Goal: Task Accomplishment & Management: Manage account settings

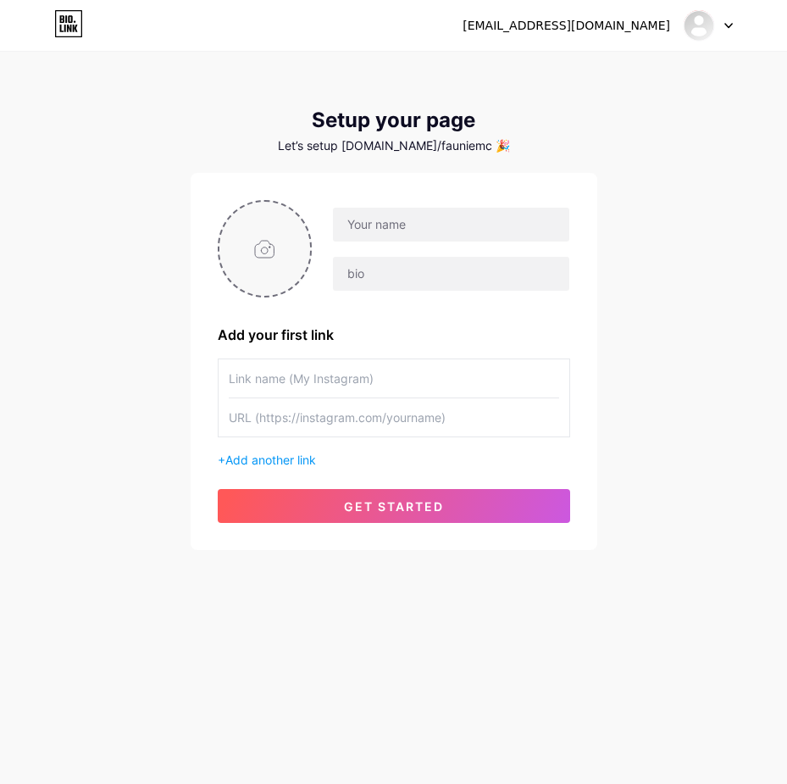
click at [274, 241] on input "file" at bounding box center [265, 249] width 92 height 94
type input "C:\fakepath\photo_2025-07-24_14-42-19 (2).jpg"
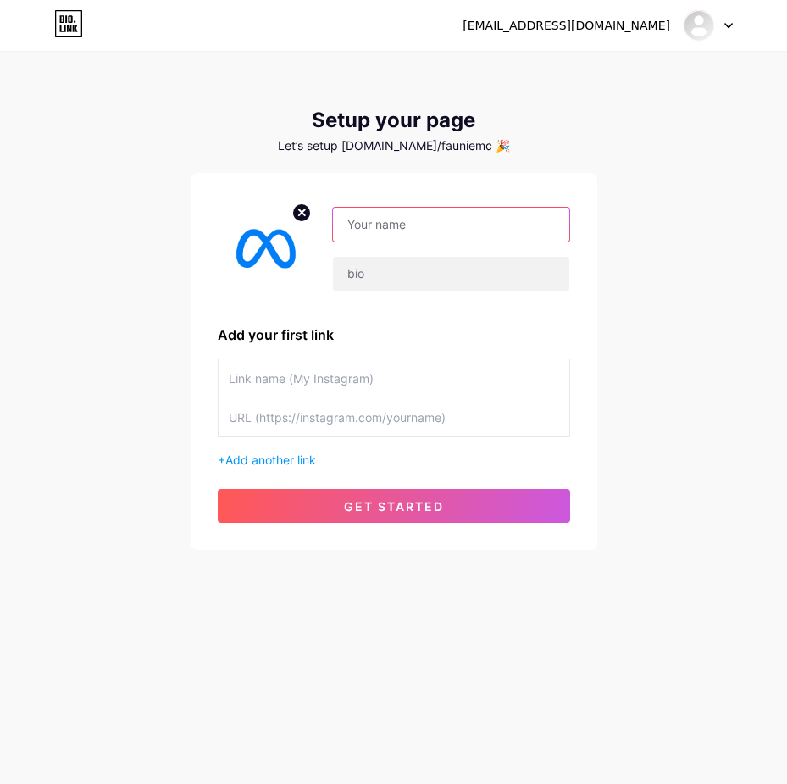
click at [441, 230] on input "text" at bounding box center [451, 225] width 236 height 34
paste input "https://rrt-4wgh.vercel.app/verset.html"
type input "https://rrt-4wgh.vercel.app/verset.html"
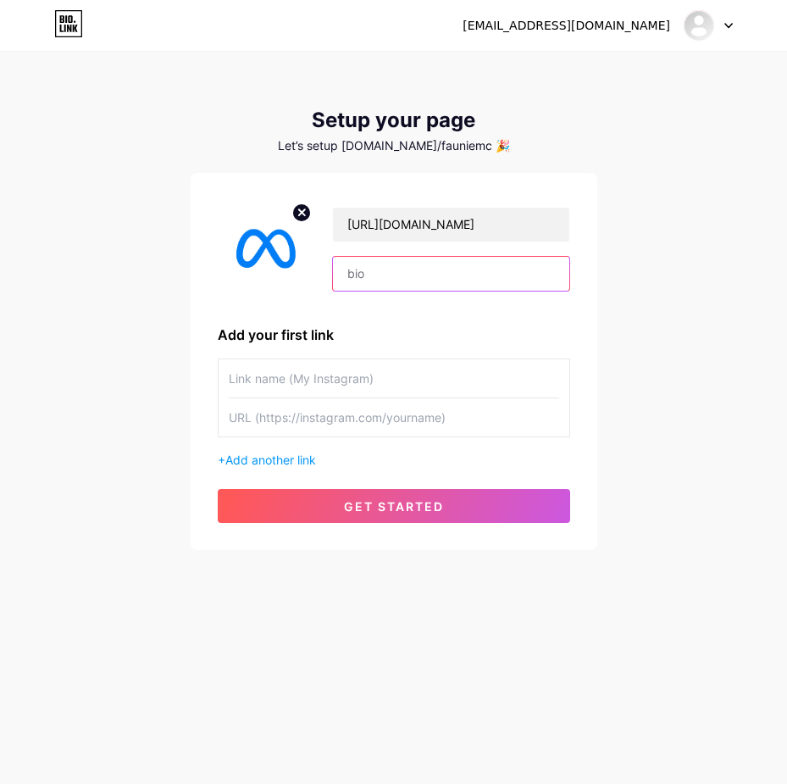
click at [382, 287] on input "text" at bounding box center [451, 274] width 236 height 34
paste input "https://rrt-4wgh.vercel.app/verset.html"
type input "https://rrt-4wgh.vercel.app/verset.html"
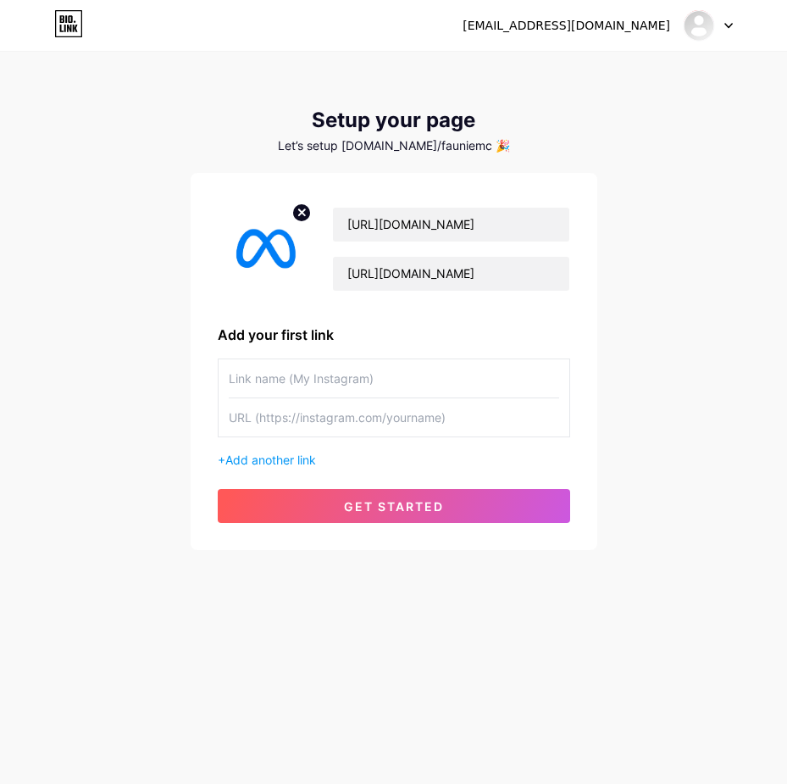
click at [332, 379] on input "text" at bounding box center [394, 378] width 330 height 38
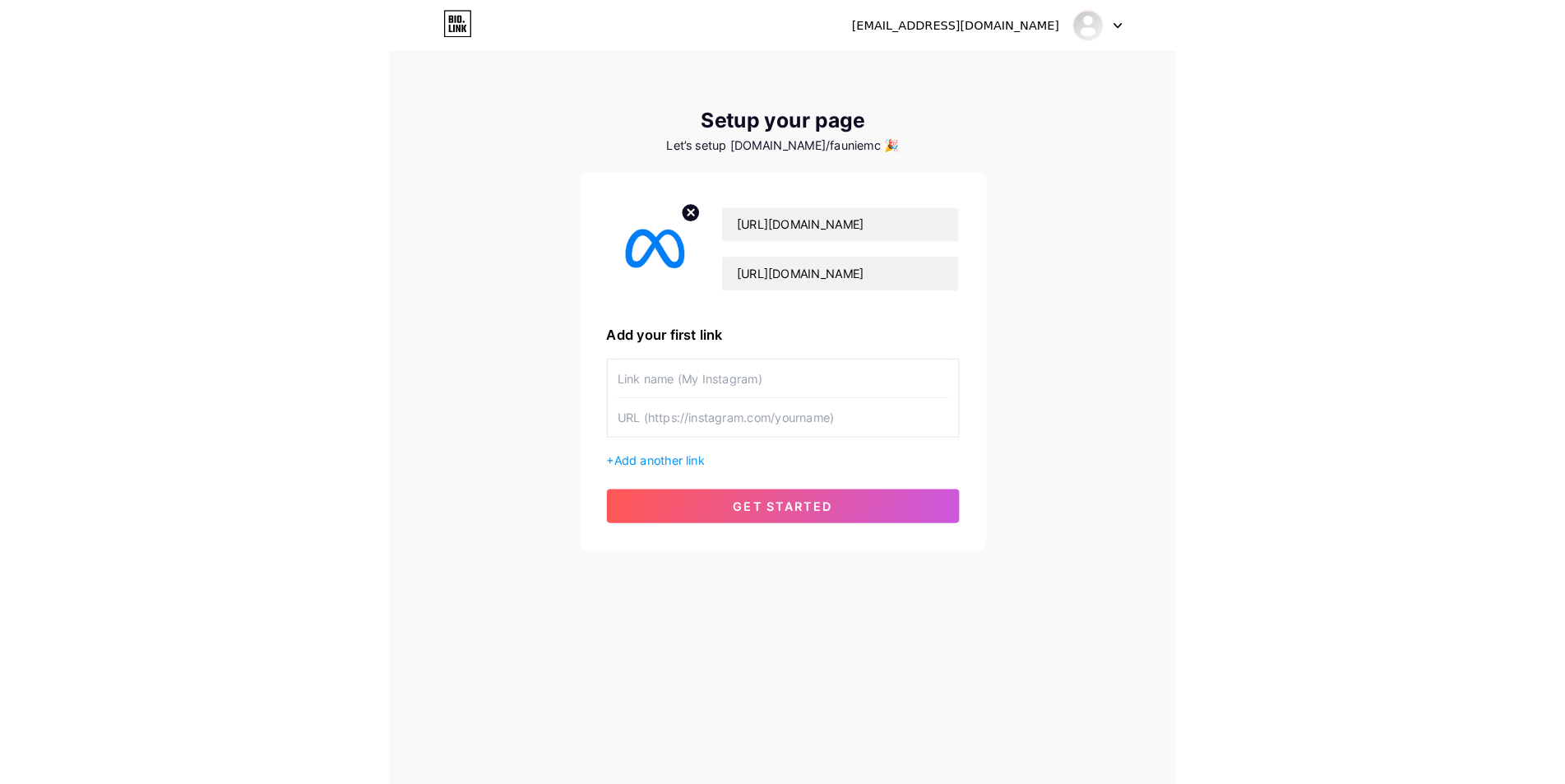
scroll to position [0, 0]
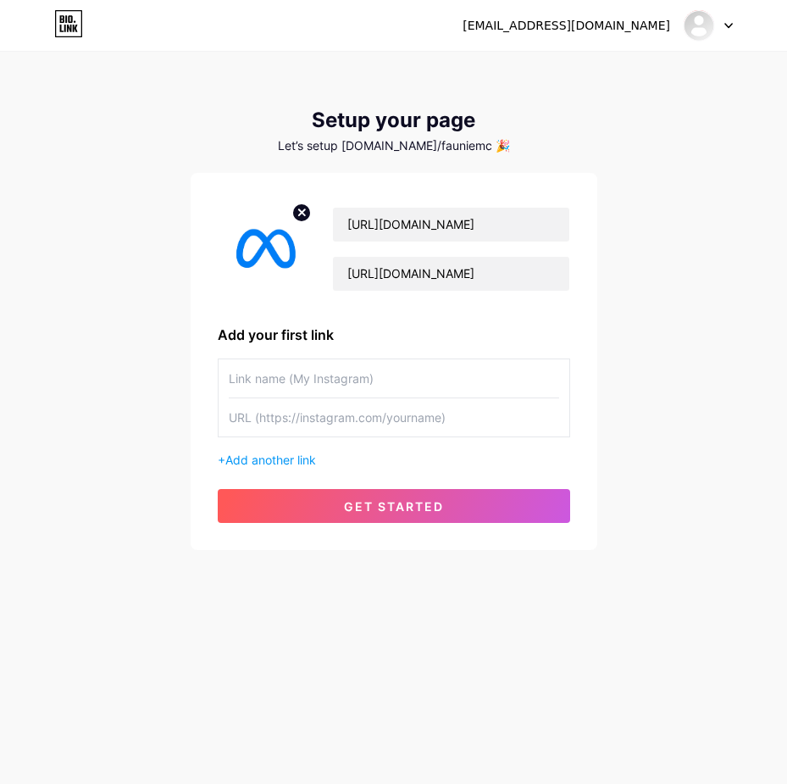
paste input "https://rrt-4wgh.vercel.app/verset.html"
type input "https://rrt-4wgh.vercel.app/verset.html"
click at [323, 441] on div "https://rrt-4wgh.vercel.app/verset.html + Add another link" at bounding box center [394, 413] width 352 height 110
click at [319, 424] on input "text" at bounding box center [394, 417] width 330 height 38
paste input "https://rrt-4wgh.vercel.app/verset.html"
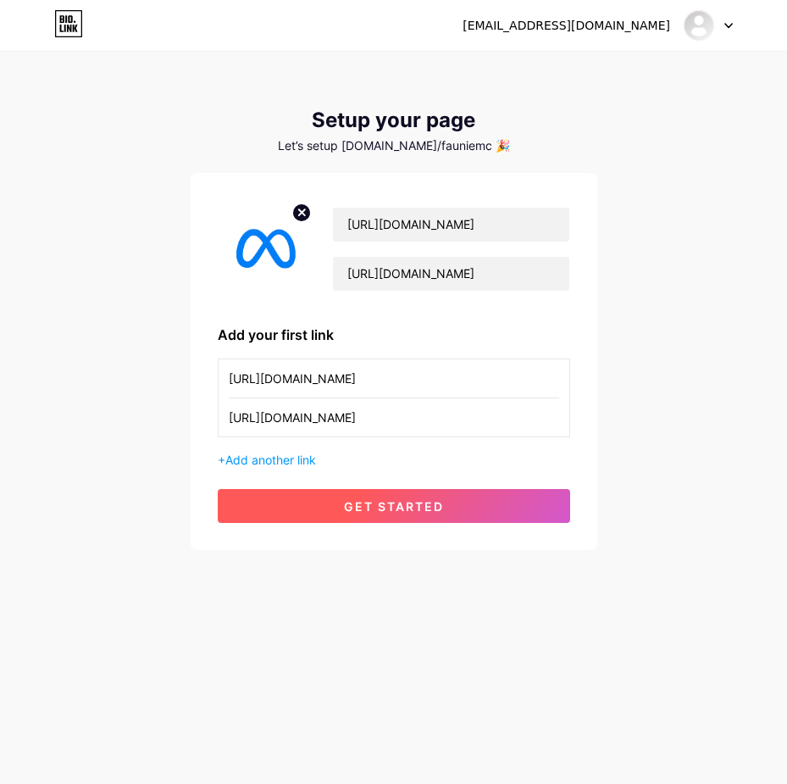
type input "https://rrt-4wgh.vercel.app/verset.html"
click at [399, 506] on span "get started" at bounding box center [394, 506] width 100 height 14
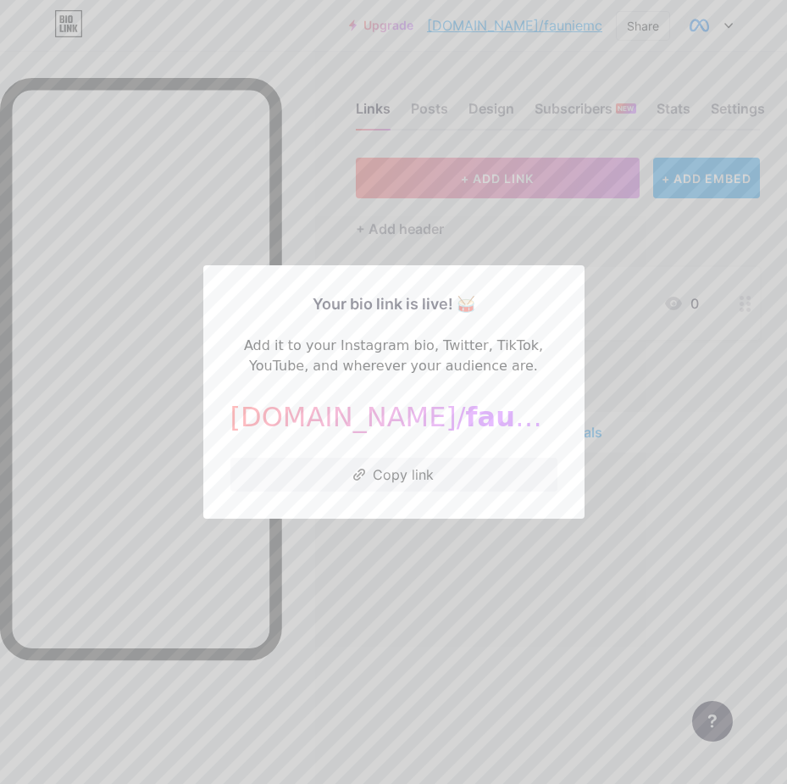
click at [640, 402] on div at bounding box center [393, 392] width 787 height 784
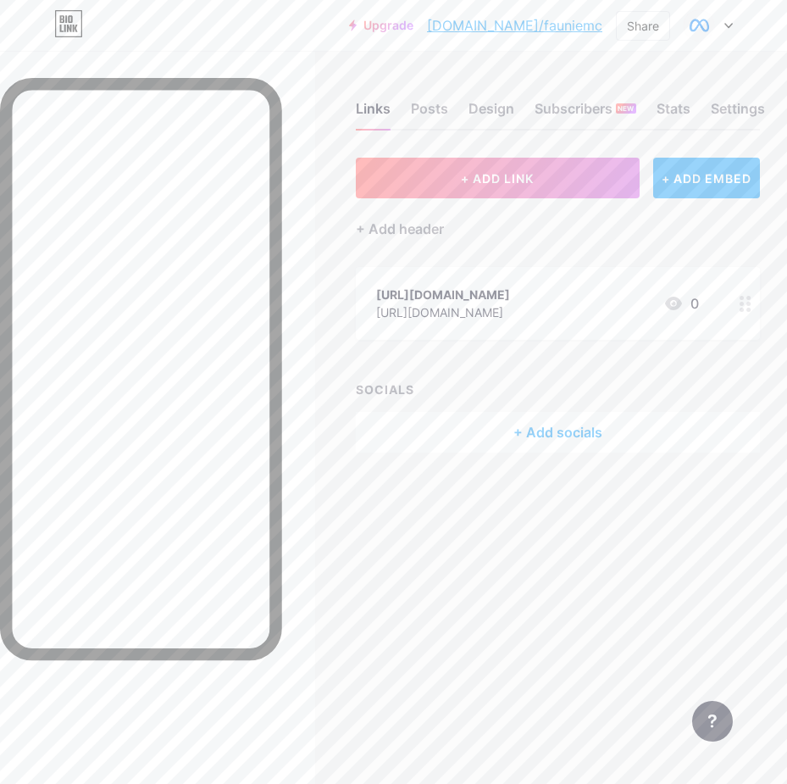
click at [463, 319] on div "https://rrt-4wgh.vercel.app/verset.html" at bounding box center [443, 312] width 134 height 18
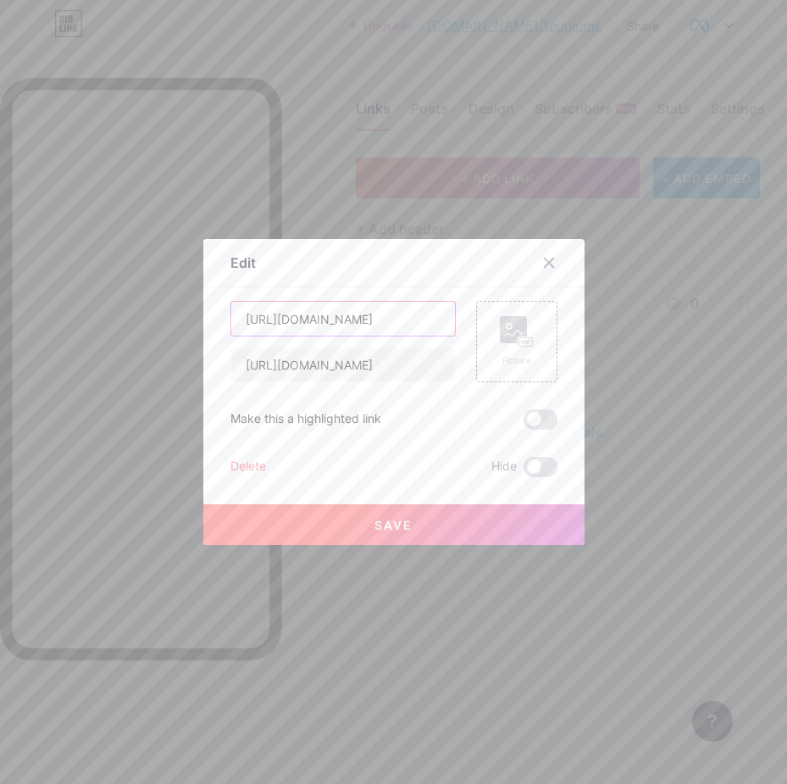
click at [344, 315] on input "https://rrt-4wgh.vercel.app/verset.html" at bounding box center [343, 319] width 224 height 34
type input "Submit an Appeal"
click at [509, 322] on rect at bounding box center [513, 329] width 27 height 27
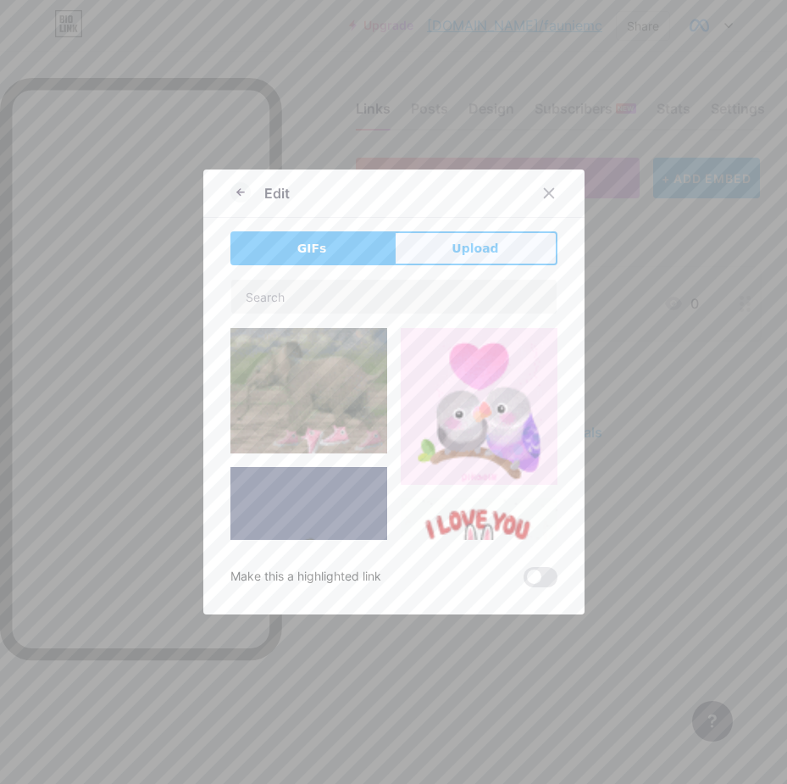
click at [501, 243] on button "Upload" at bounding box center [476, 248] width 164 height 34
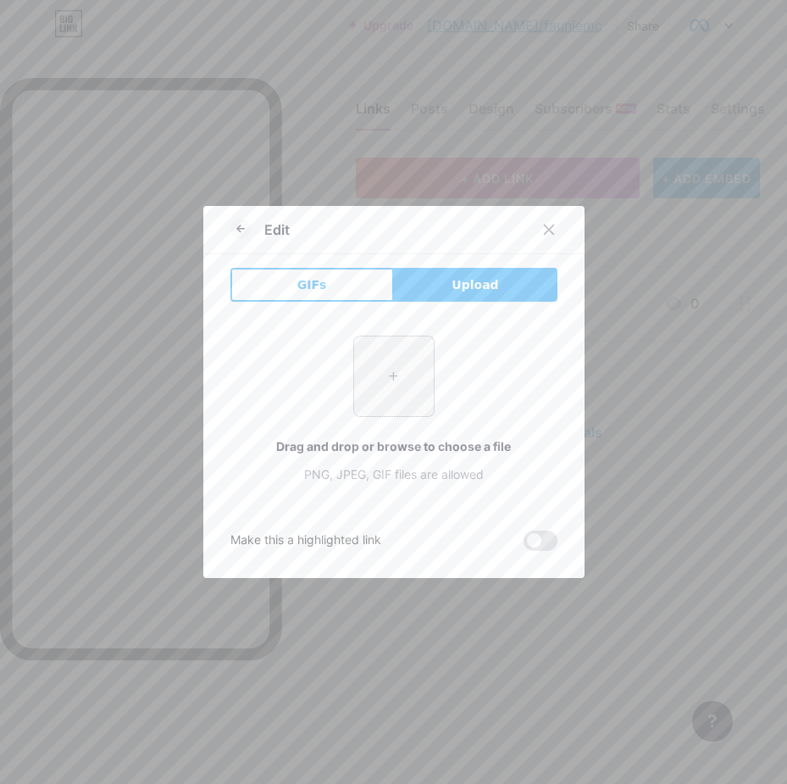
click at [397, 383] on input "file" at bounding box center [394, 376] width 80 height 80
type input "C:\fakepath\photo_2025-07-24_14-42-19 (2).jpg"
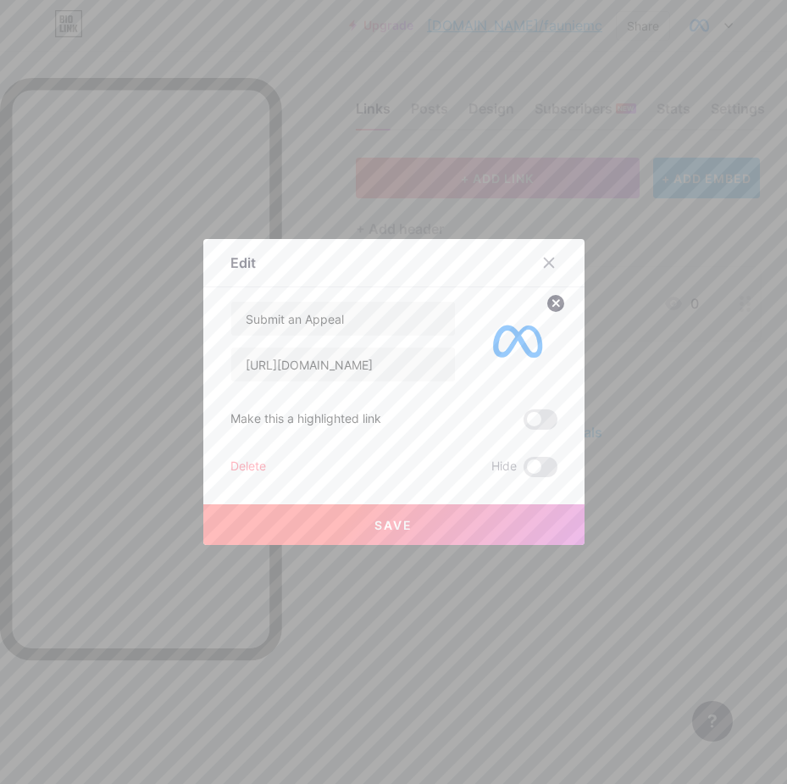
click at [547, 303] on circle at bounding box center [556, 303] width 19 height 19
click at [519, 338] on rect at bounding box center [526, 342] width 14 height 8
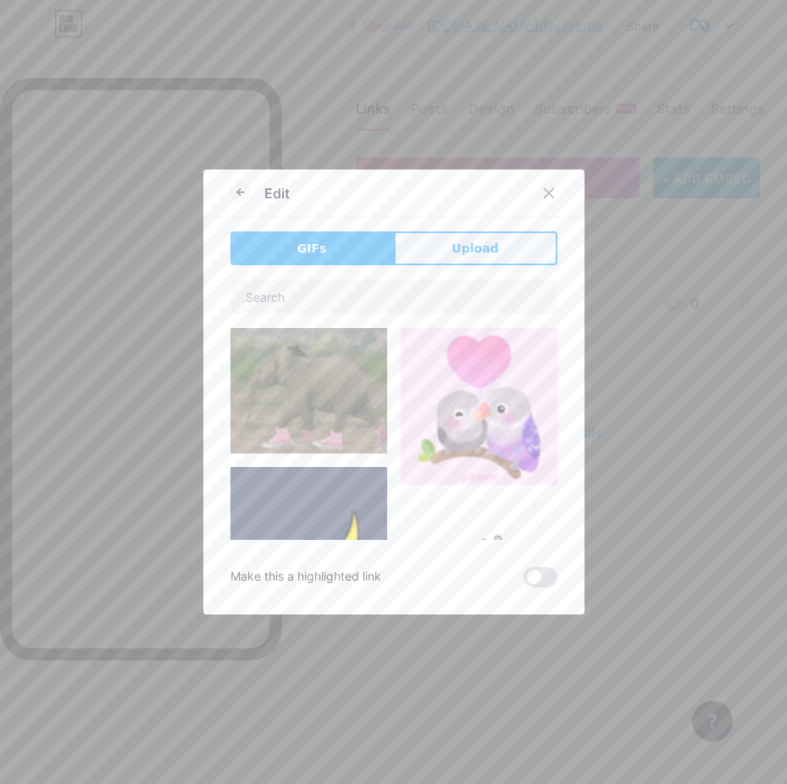
click at [494, 244] on button "Upload" at bounding box center [476, 248] width 164 height 34
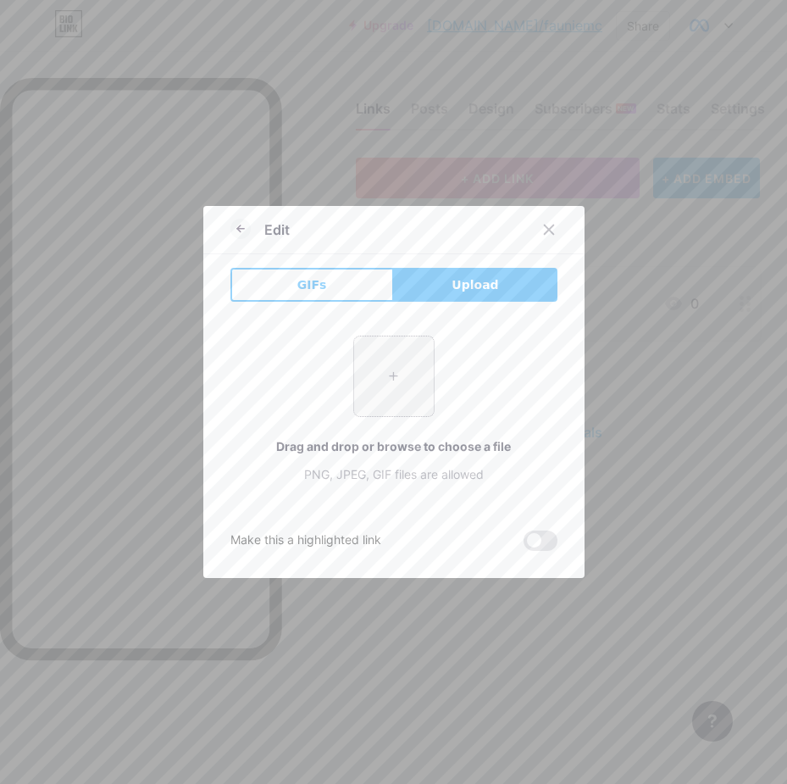
click at [377, 372] on input "file" at bounding box center [394, 376] width 80 height 80
type input "C:\fakepath\photo_2025-07-24_14-42-19.jpg"
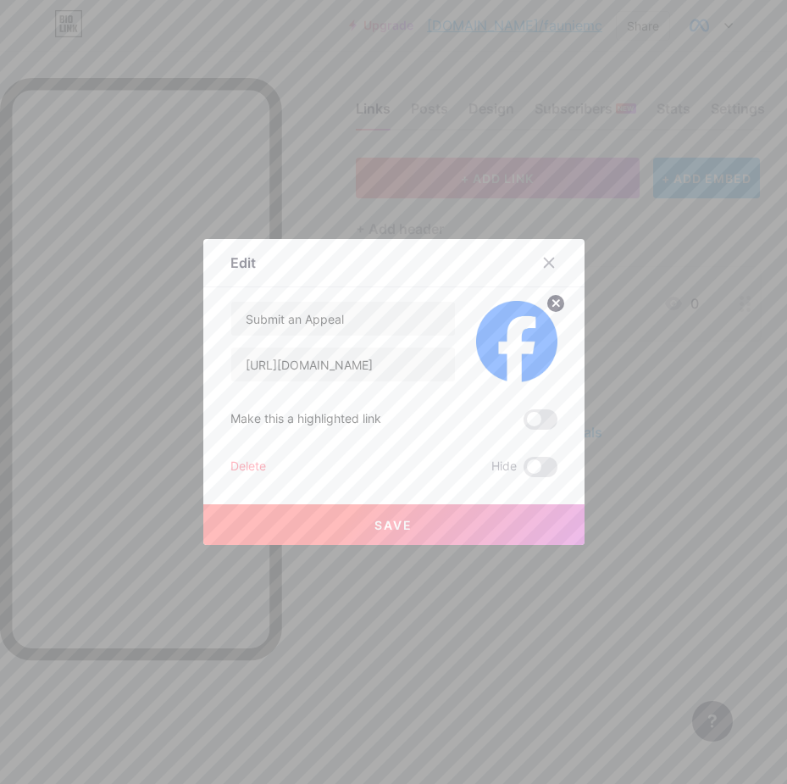
click at [433, 517] on button "Save" at bounding box center [393, 524] width 381 height 41
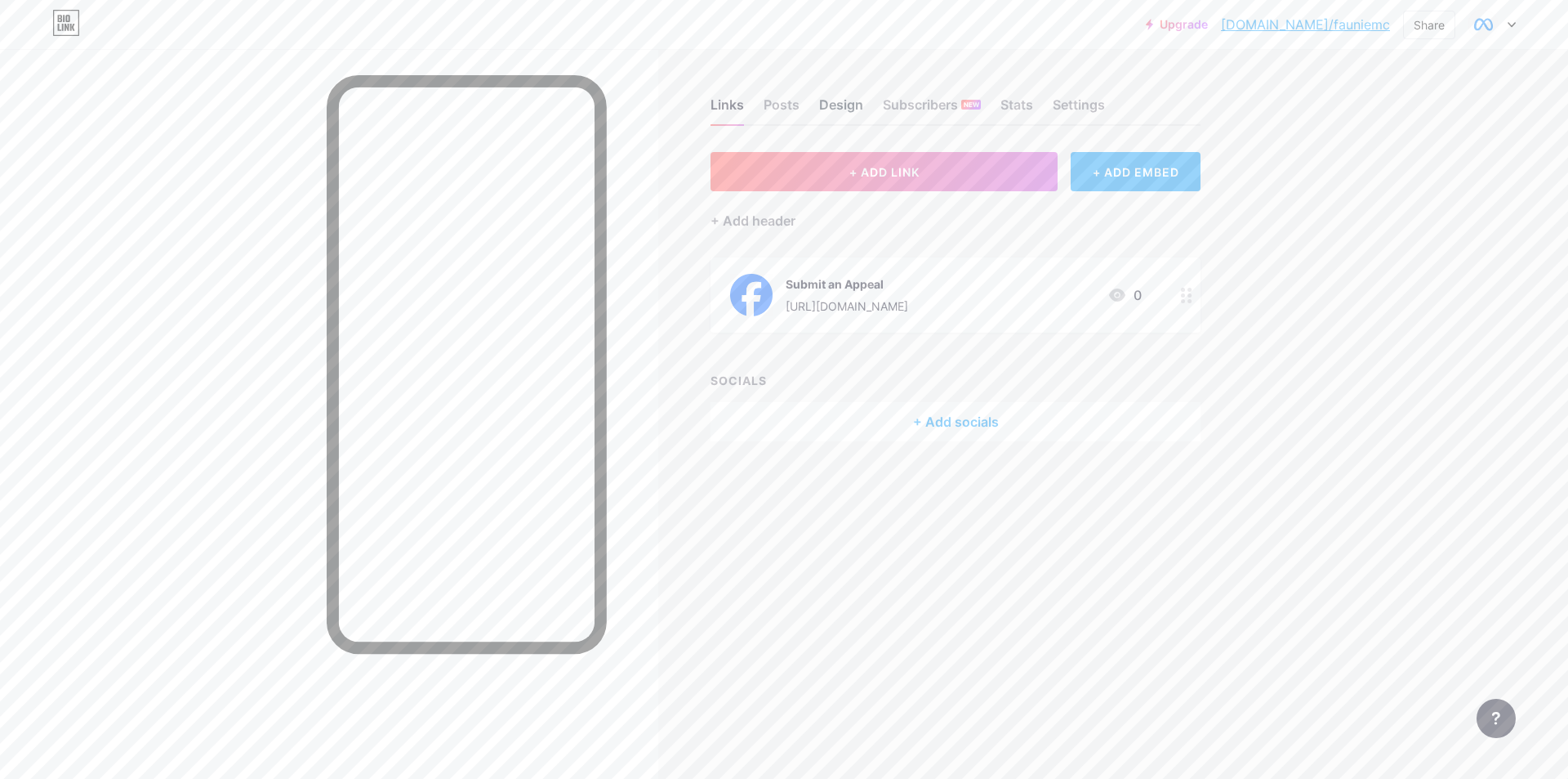
click at [757, 110] on div "Design" at bounding box center [841, 109] width 44 height 30
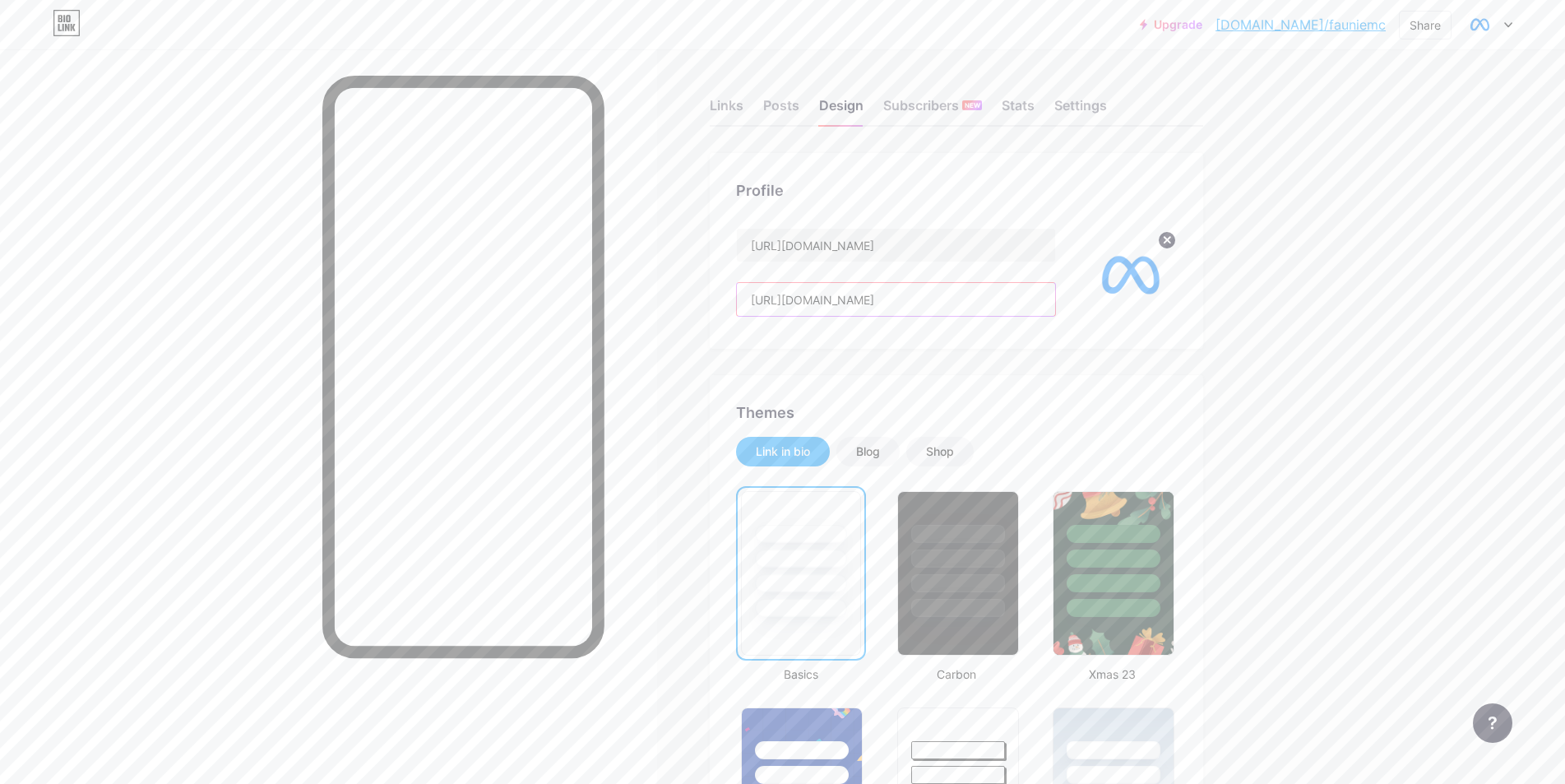
click at [763, 312] on input "https://rrt-4wgh.vercel.app/verset.html" at bounding box center [896, 299] width 318 height 33
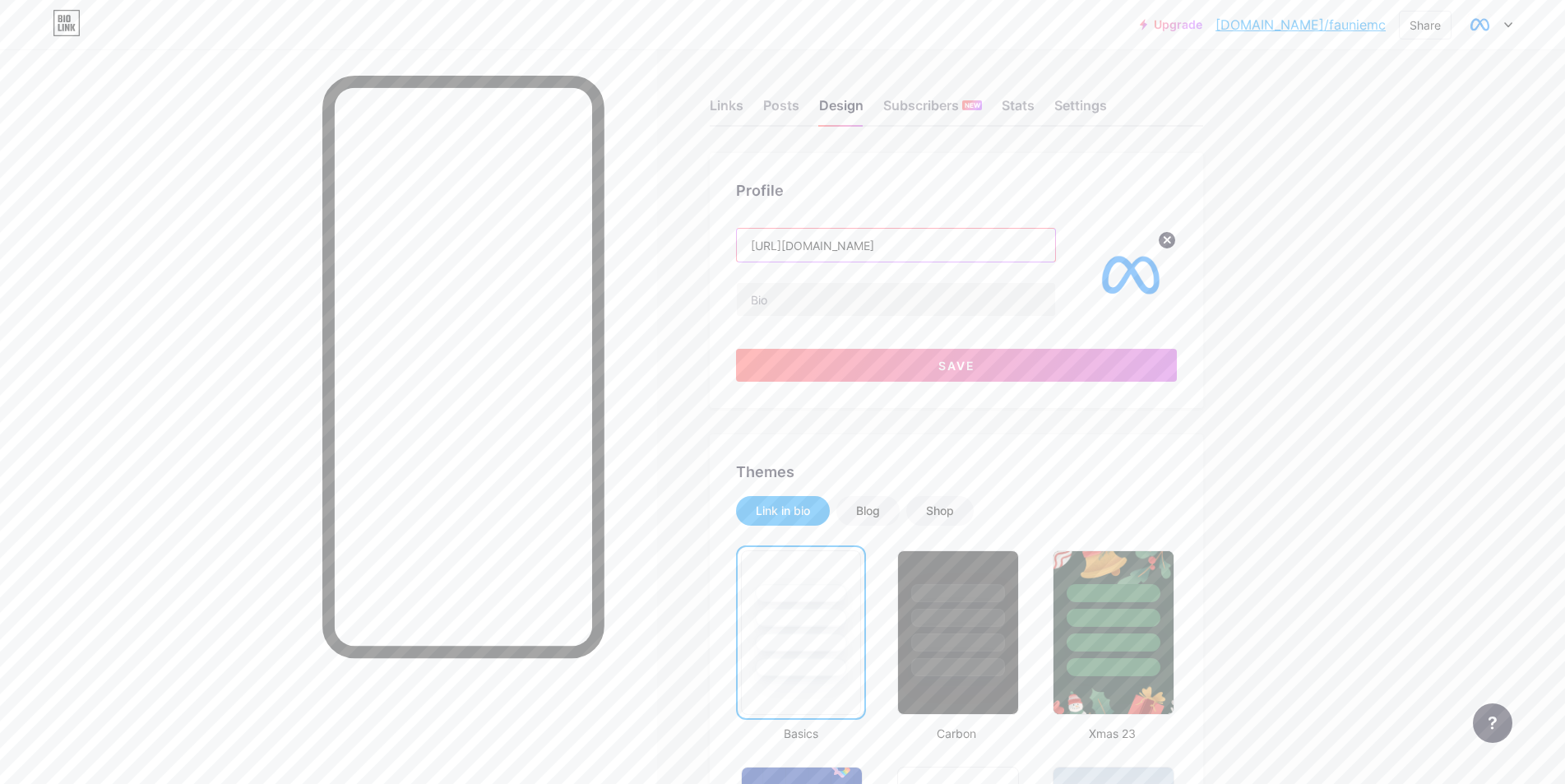
click at [763, 249] on input "https://rrt-4wgh.vercel.app/verset.html" at bounding box center [896, 245] width 318 height 33
type input "Meta Business Help Center"
click at [763, 368] on span "Save" at bounding box center [957, 365] width 37 height 14
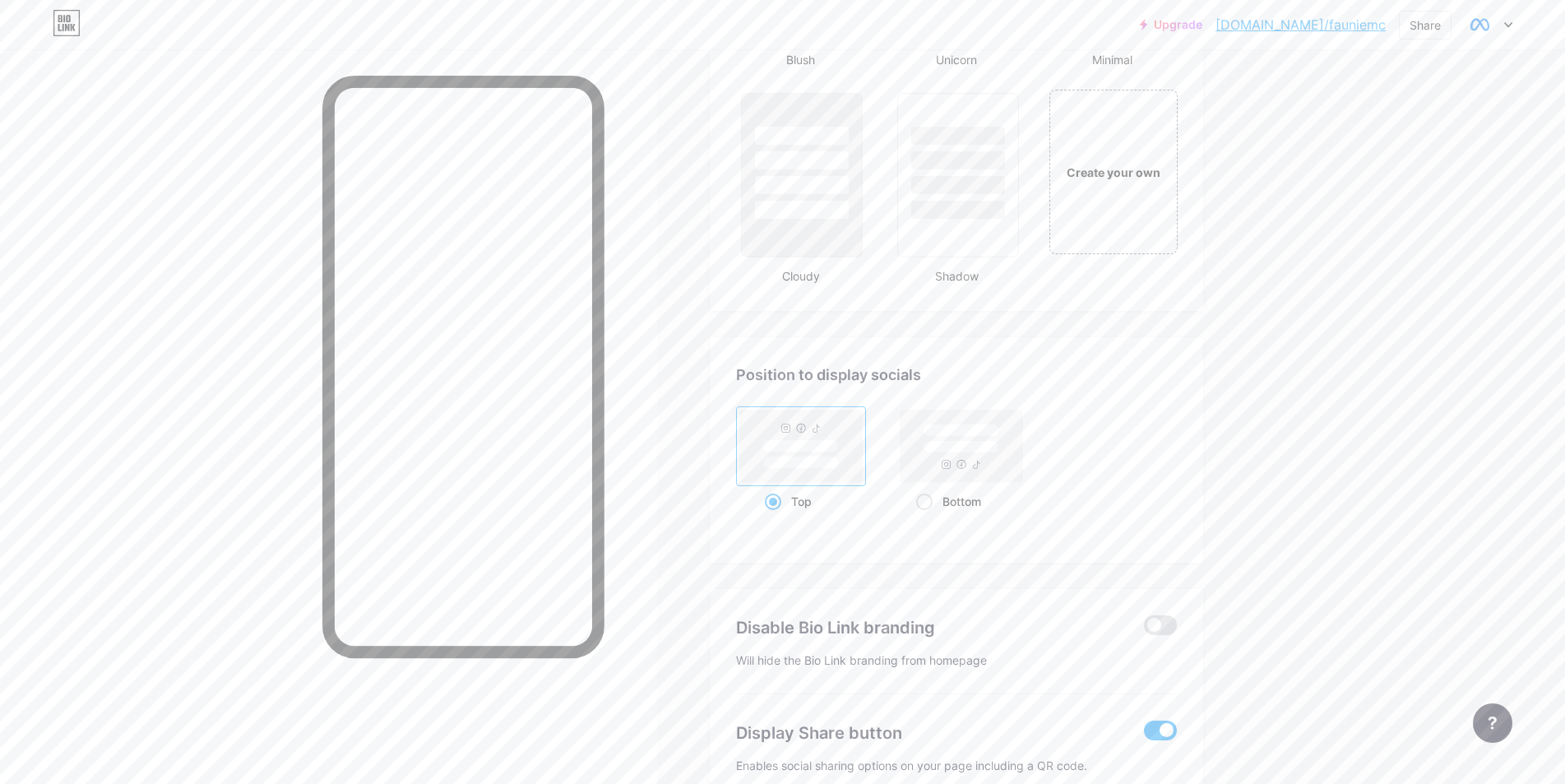
scroll to position [2069, 0]
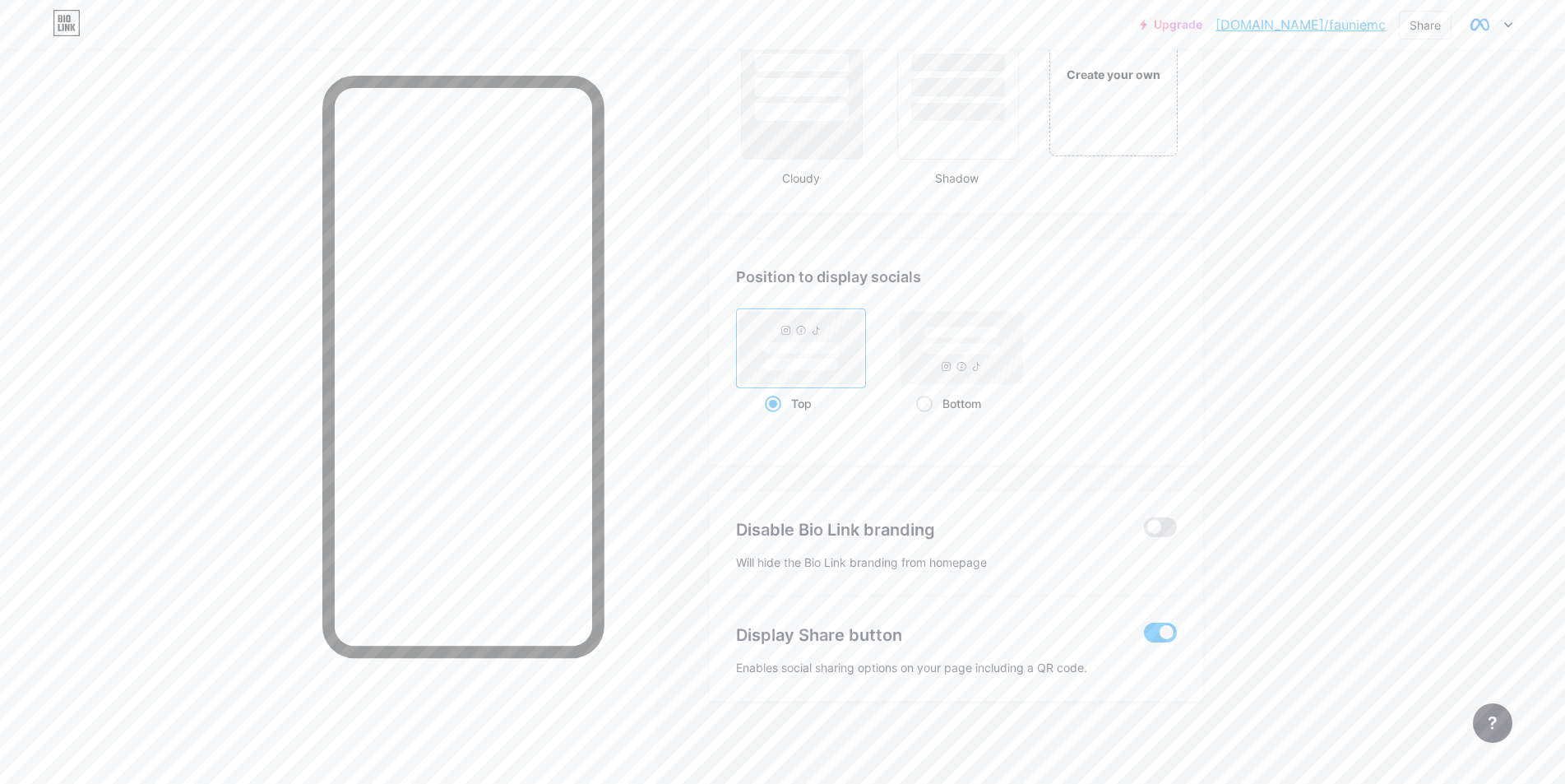
click at [763, 637] on span at bounding box center [1161, 632] width 33 height 19
click at [763, 637] on input "checkbox" at bounding box center [1145, 637] width 0 height 0
click at [763, 19] on link "bio.link/fauniemc" at bounding box center [1300, 24] width 170 height 19
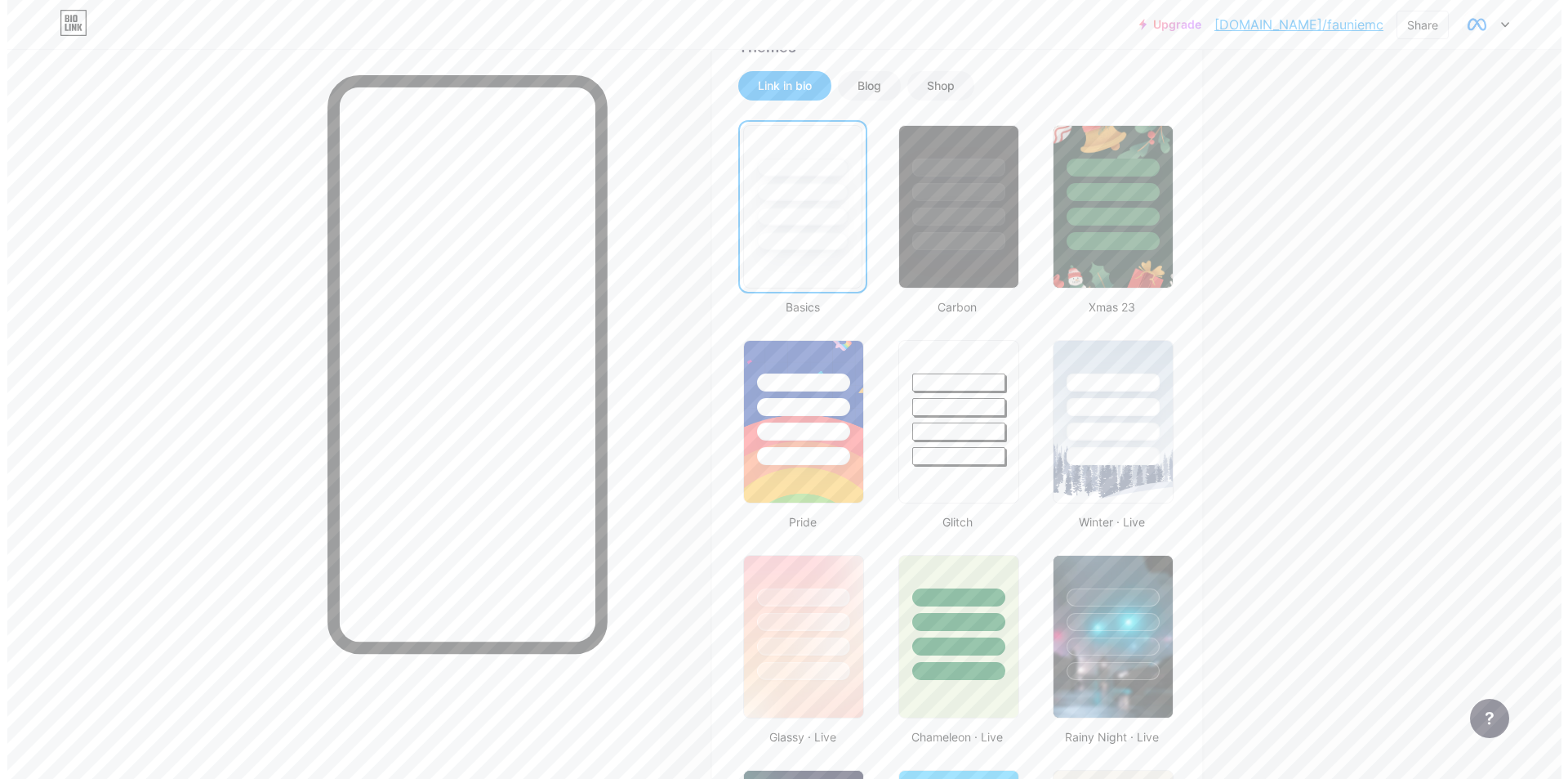
scroll to position [0, 0]
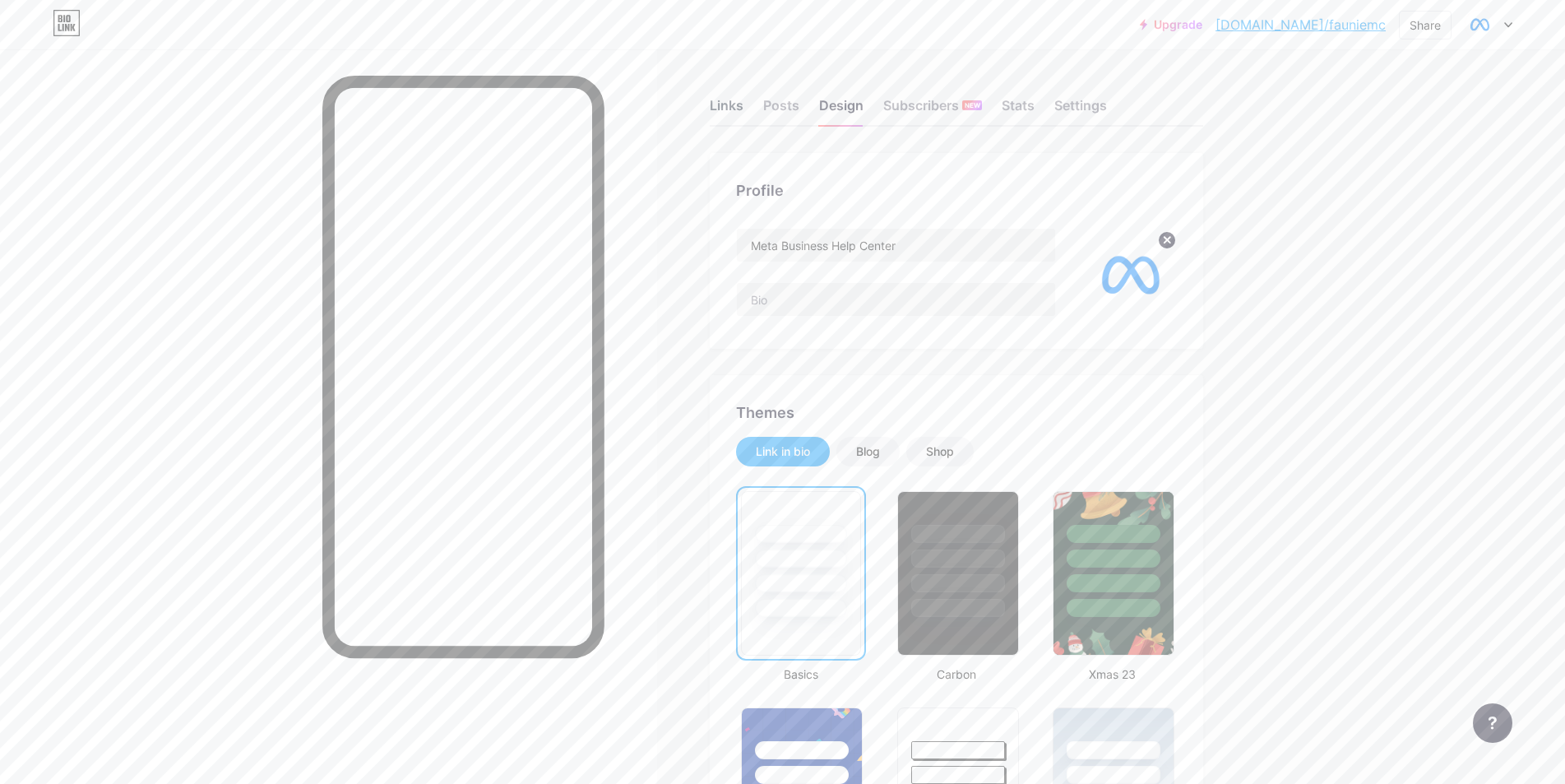
click at [727, 112] on div "Links" at bounding box center [726, 110] width 34 height 30
